Goal: Task Accomplishment & Management: Manage account settings

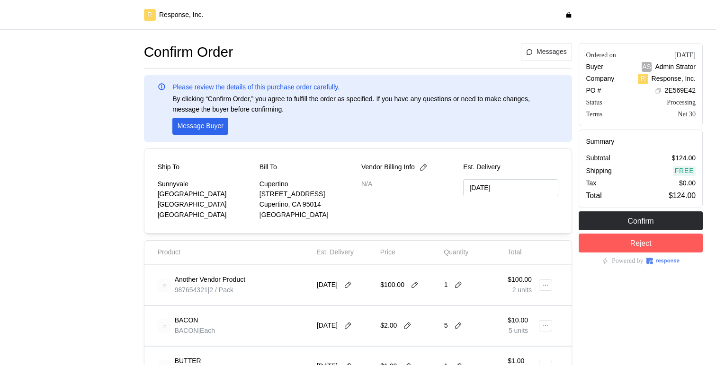
type input "[DATE]"
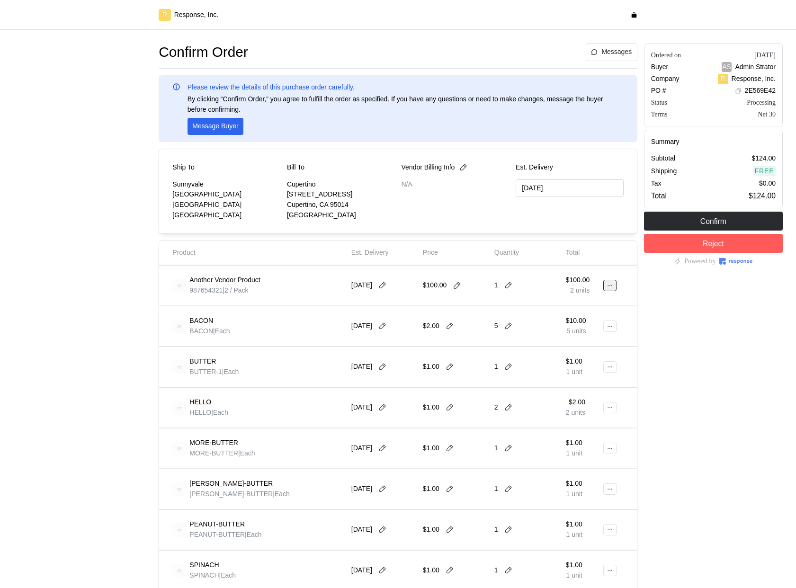
click at [611, 283] on icon at bounding box center [609, 285] width 7 height 7
click at [513, 285] on button at bounding box center [508, 285] width 14 height 9
click at [688, 321] on div "Ordered on [DATE] Buyer AS Admin Strator Company R Response, Inc. PO # 2E569E42…" at bounding box center [712, 529] width 145 height 979
click at [146, 212] on div at bounding box center [82, 529] width 145 height 979
type input "[DATE]"
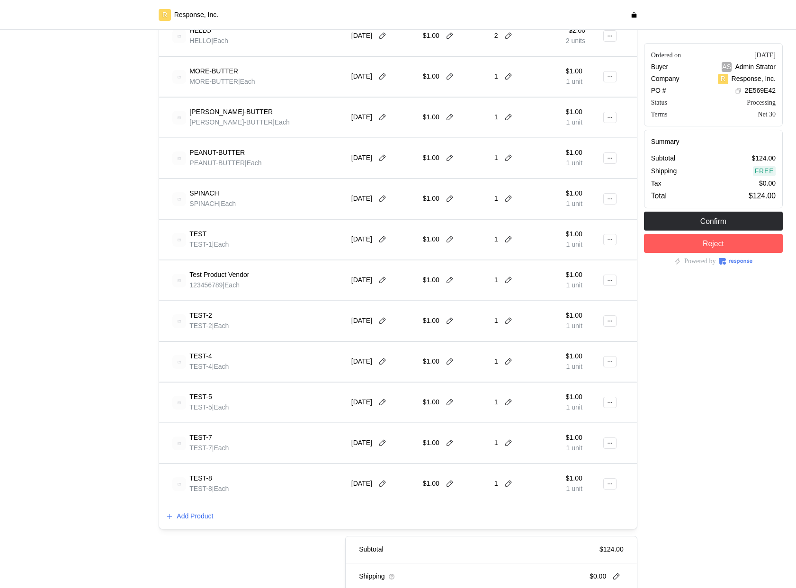
scroll to position [372, 0]
click at [605, 481] on button at bounding box center [609, 483] width 13 height 11
click at [641, 471] on div "Ordered on [DATE] Buyer AS Admin Strator Company R Response, Inc. PO # 2E569E42…" at bounding box center [712, 157] width 145 height 979
click at [204, 515] on p "Add Product" at bounding box center [195, 516] width 36 height 10
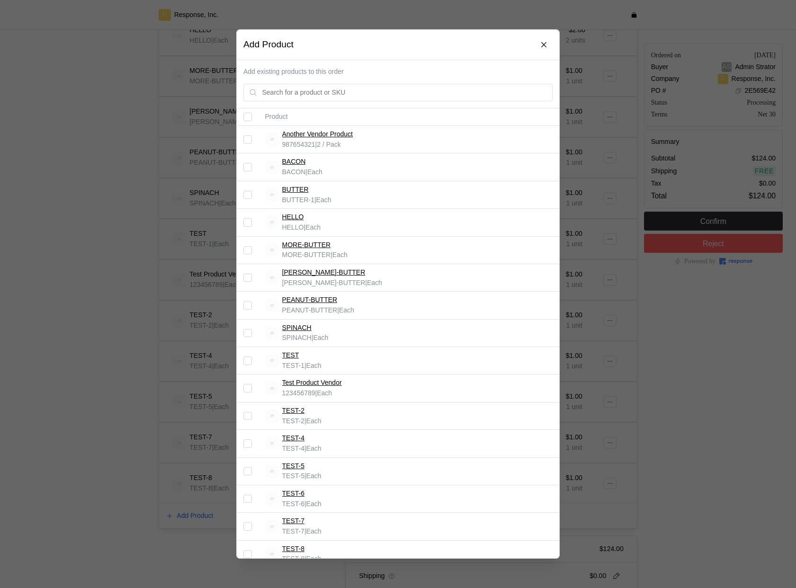
click at [154, 246] on div at bounding box center [398, 294] width 796 height 588
